Goal: Task Accomplishment & Management: Manage account settings

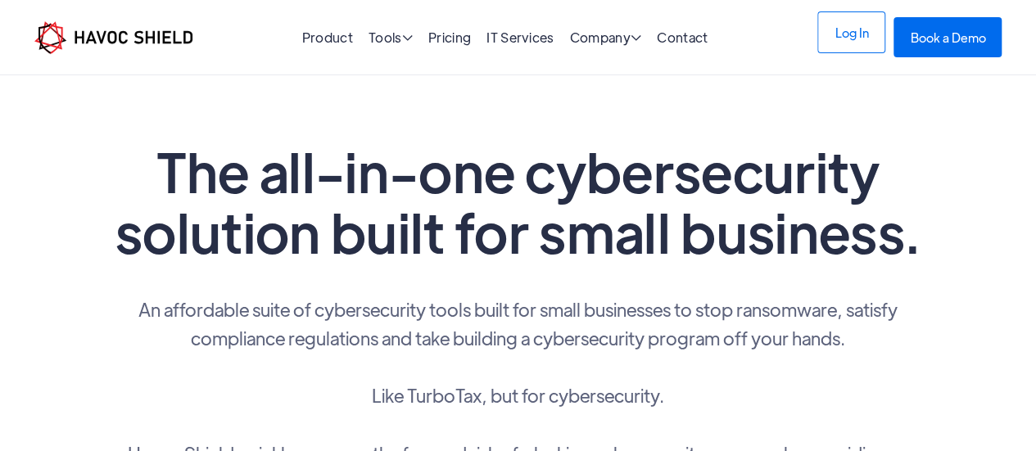
click at [840, 47] on link "Log In" at bounding box center [851, 32] width 68 height 42
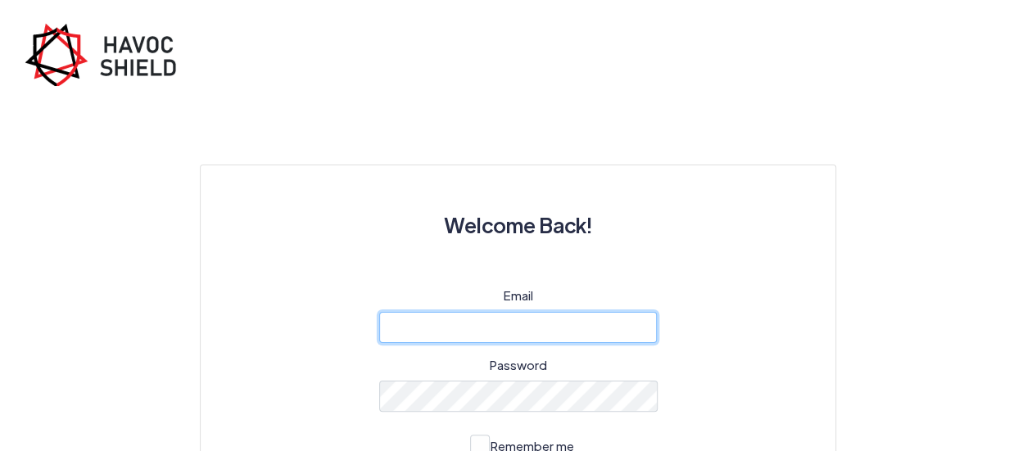
type input "[EMAIL_ADDRESS][DOMAIN_NAME]"
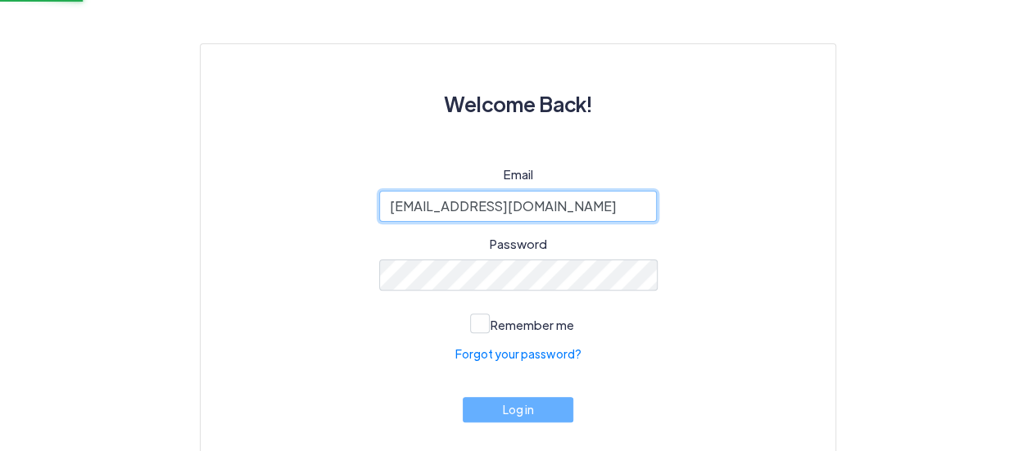
scroll to position [165, 0]
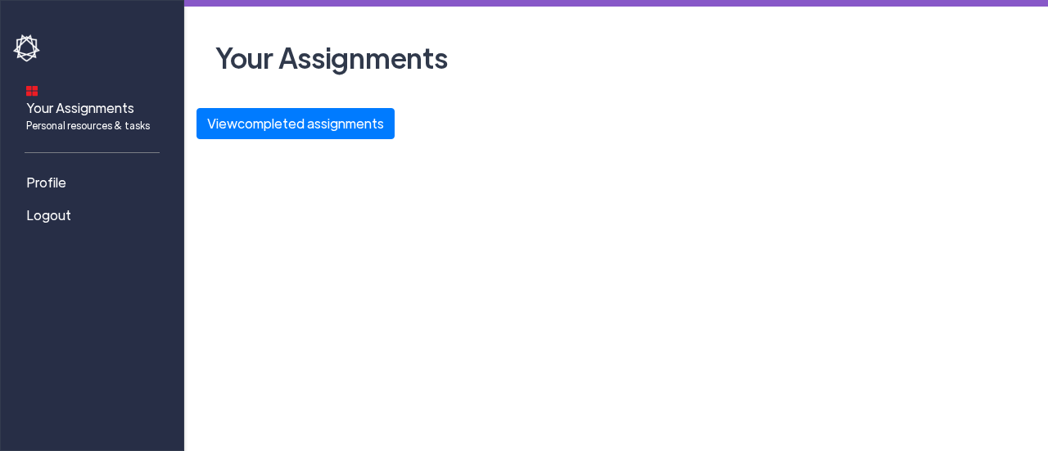
click at [478, 283] on div "Your Assignments Personal resources & tasks Profile Logout Your Assignments Vie…" at bounding box center [524, 225] width 1048 height 451
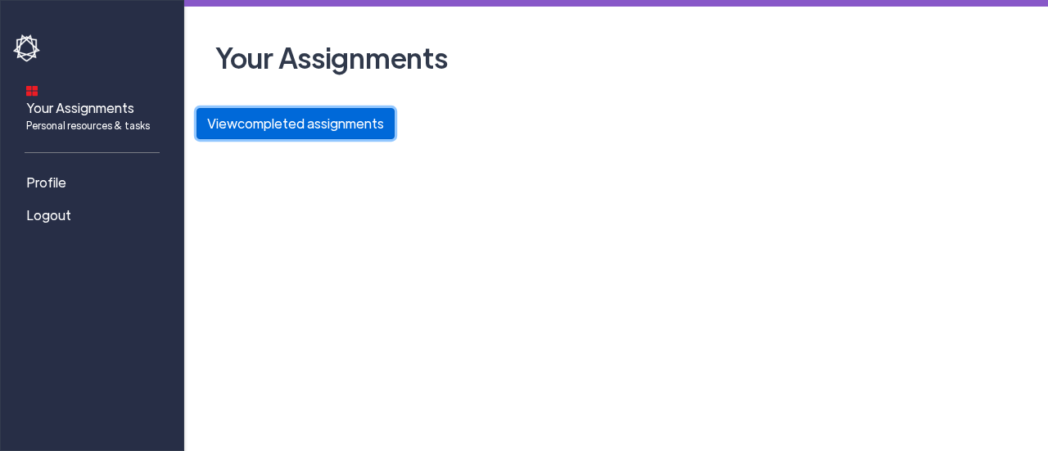
click at [364, 116] on button "View completed assignments" at bounding box center [295, 123] width 198 height 31
